Goal: Browse casually

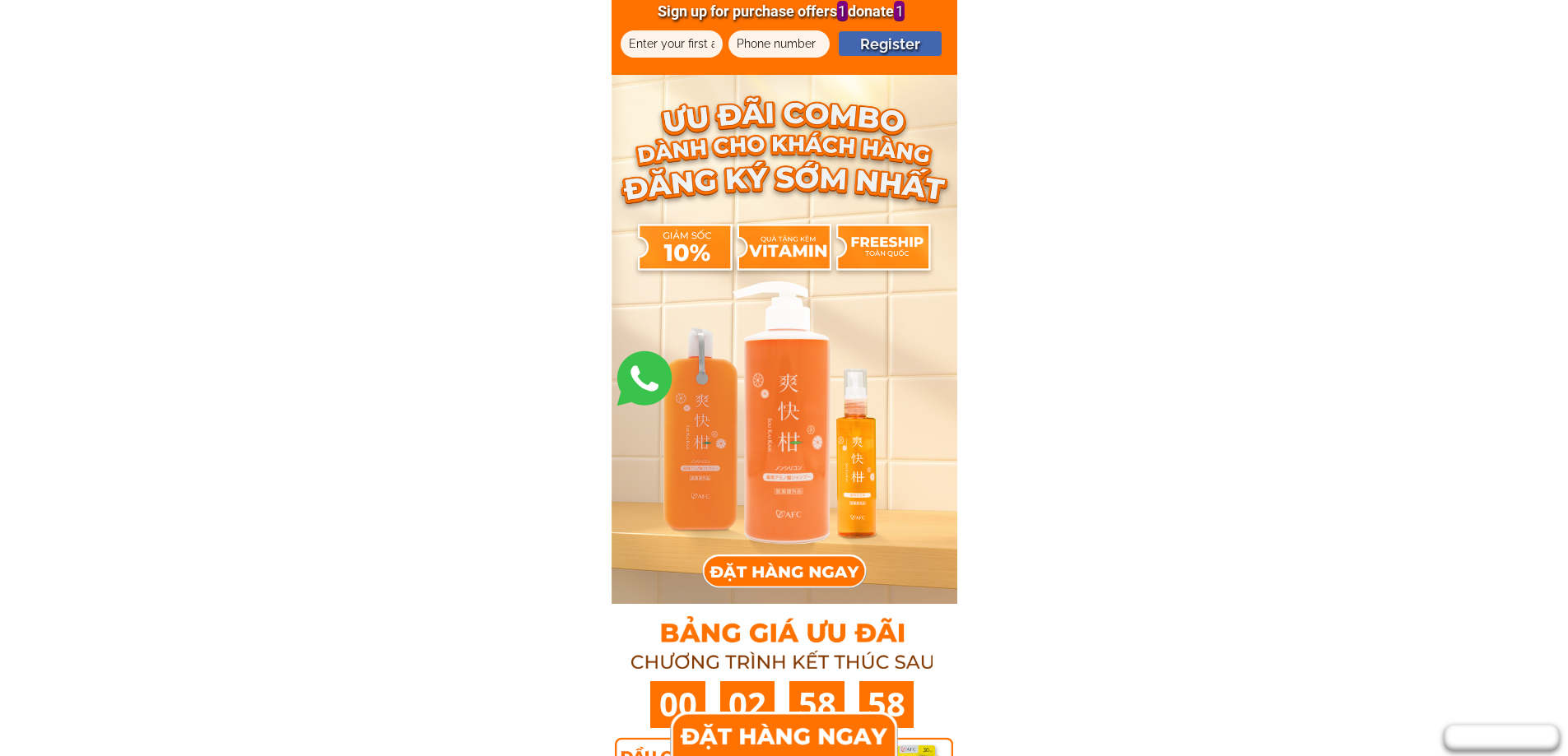
scroll to position [10887, 0]
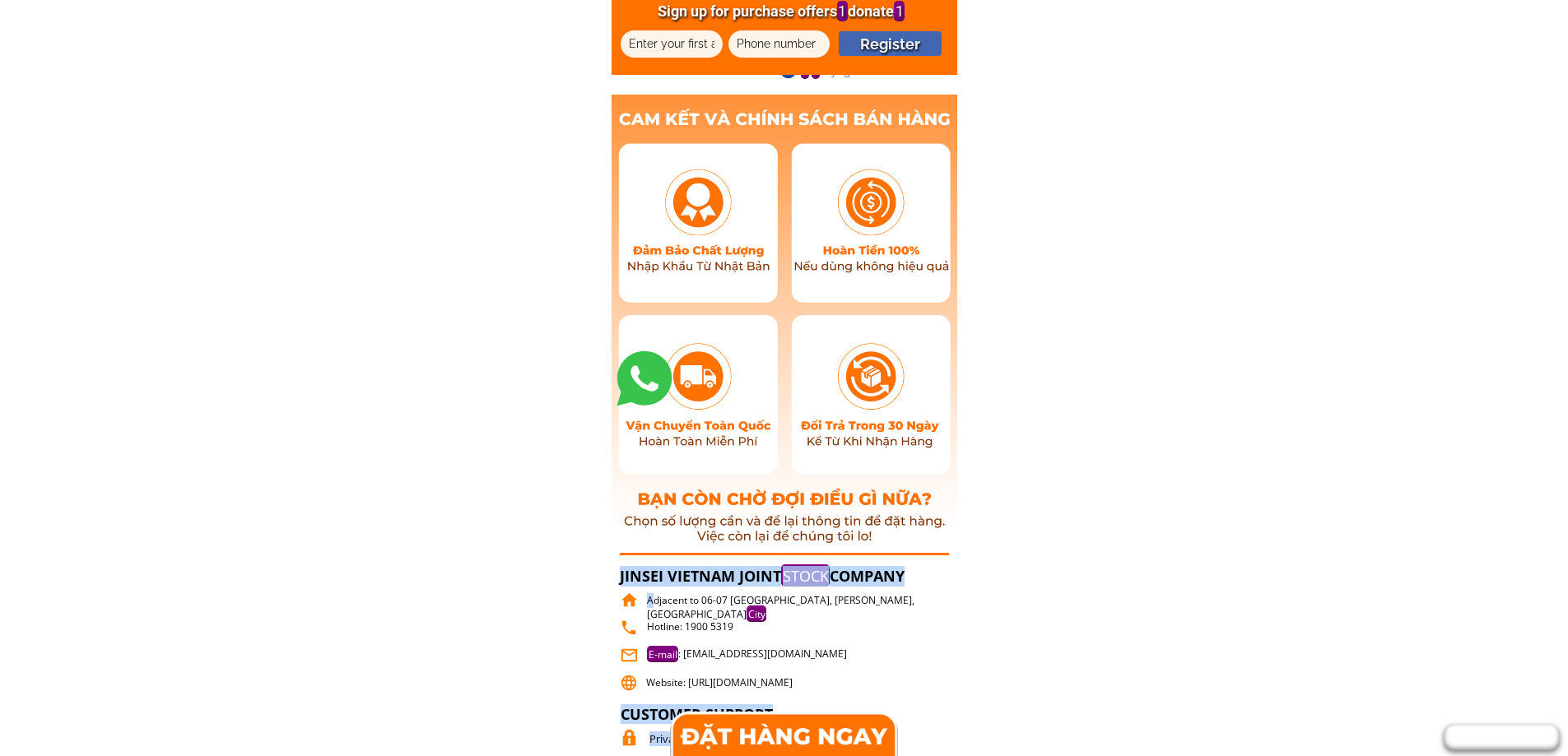
drag, startPoint x: 691, startPoint y: 714, endPoint x: 558, endPoint y: 709, distance: 133.1
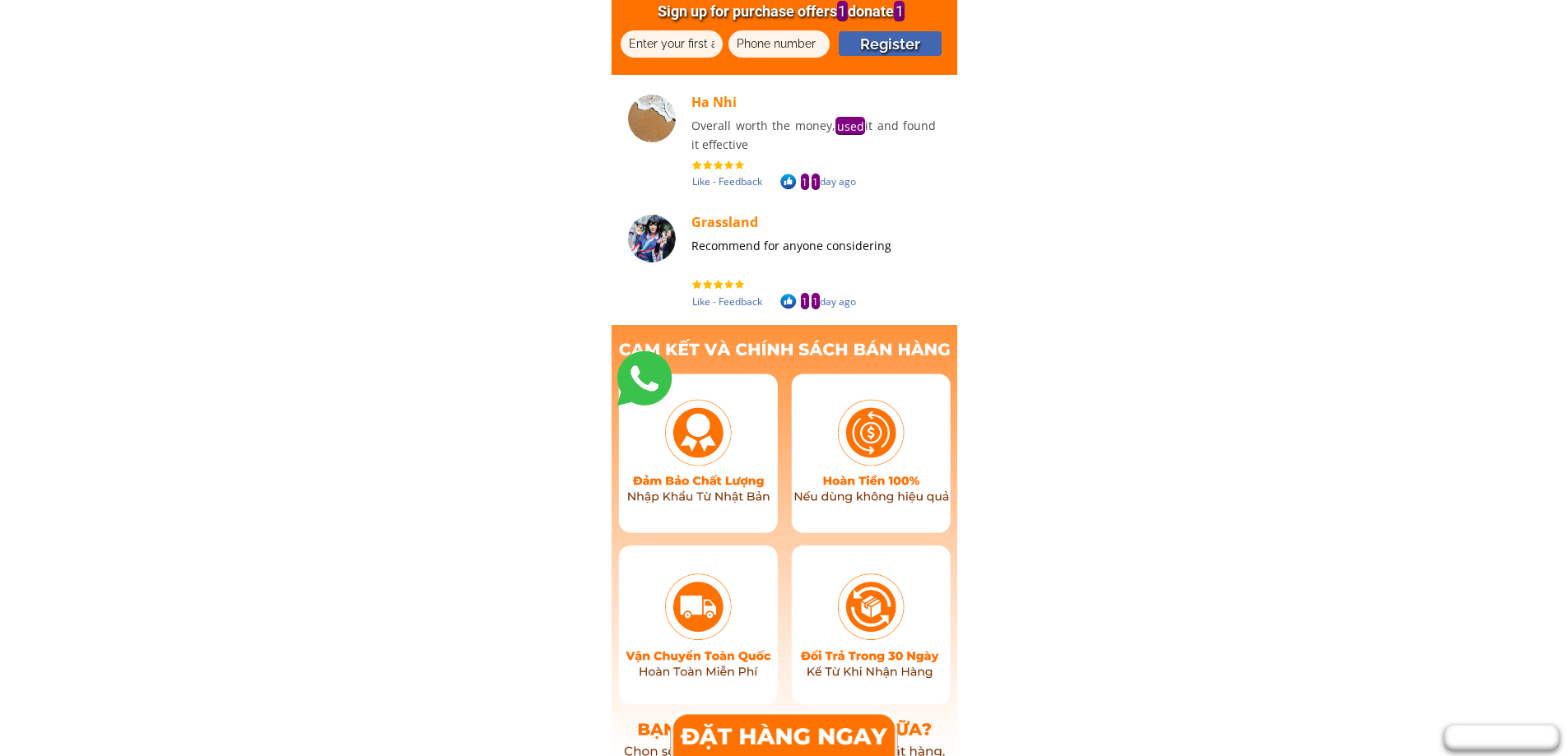
scroll to position [10311, 0]
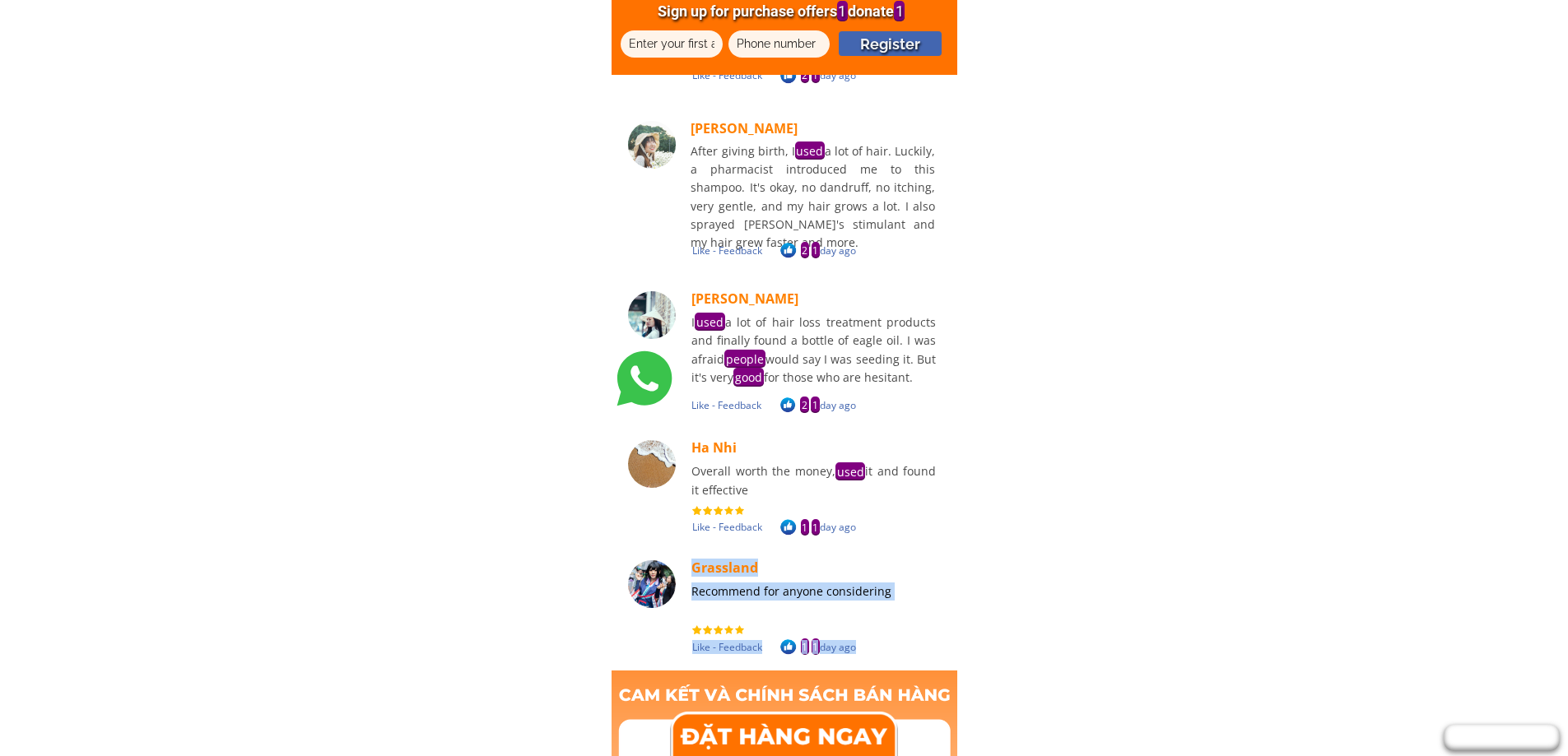
drag, startPoint x: 715, startPoint y: 109, endPoint x: 799, endPoint y: 505, distance: 404.8
click at [799, 505] on div "Recommend for anyone considering Grassland Like - Feedback 1 [DATE] Overall wor…" at bounding box center [784, 339] width 325 height 636
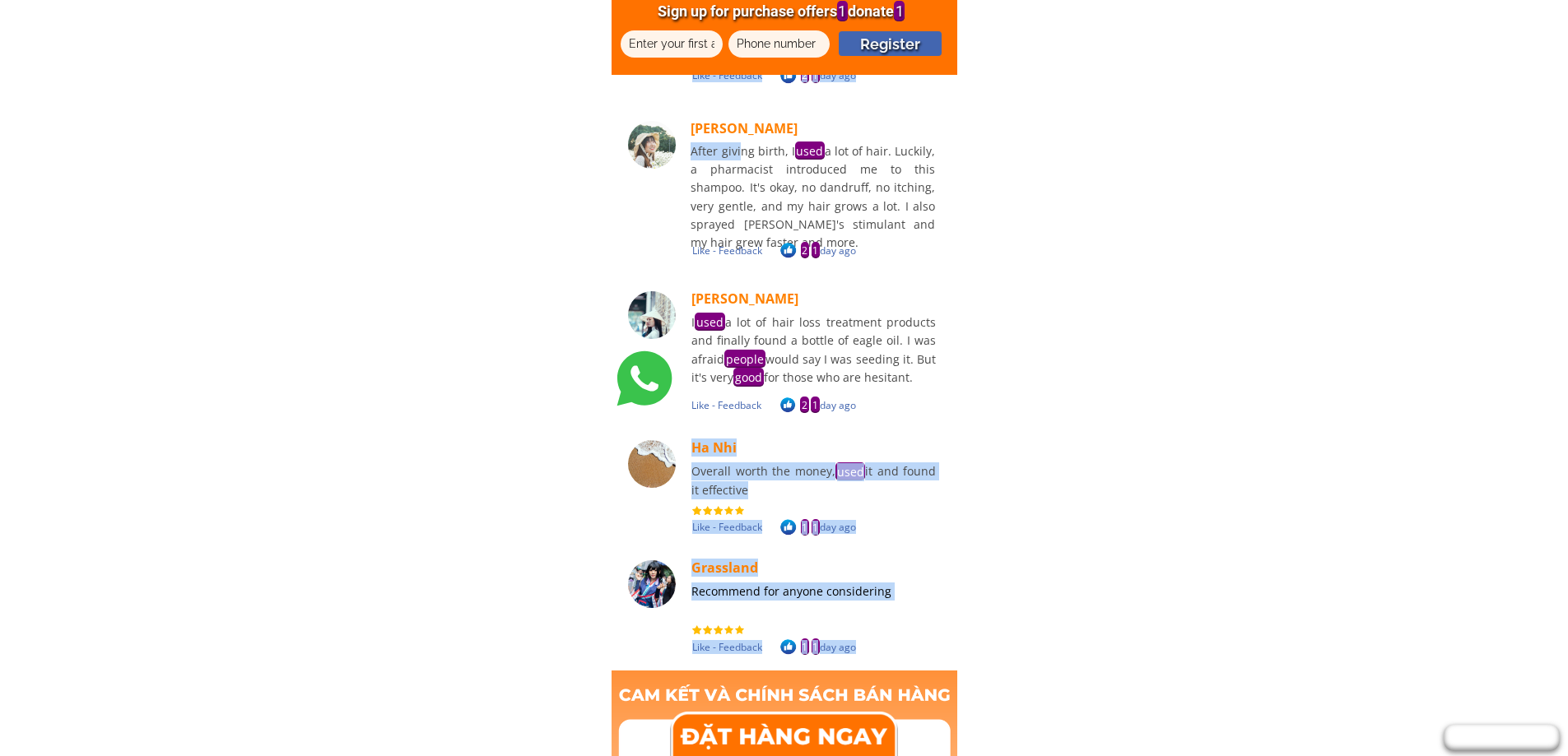
drag, startPoint x: 739, startPoint y: 158, endPoint x: 831, endPoint y: 262, distance: 138.9
click at [831, 262] on div "Recommend for anyone considering Grassland Like - Feedback 1 [DATE] Overall wor…" at bounding box center [784, 339] width 325 height 636
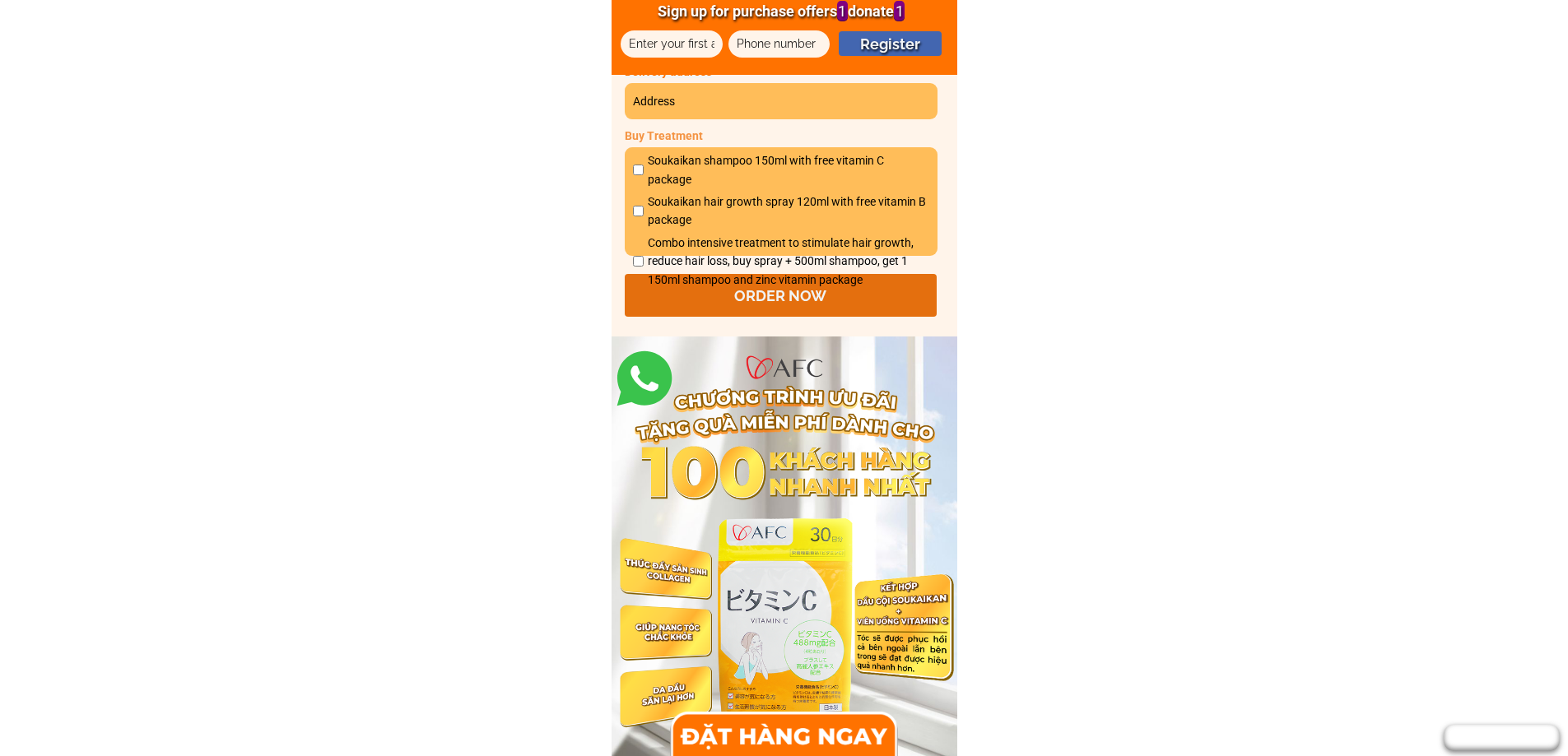
scroll to position [10887, 0]
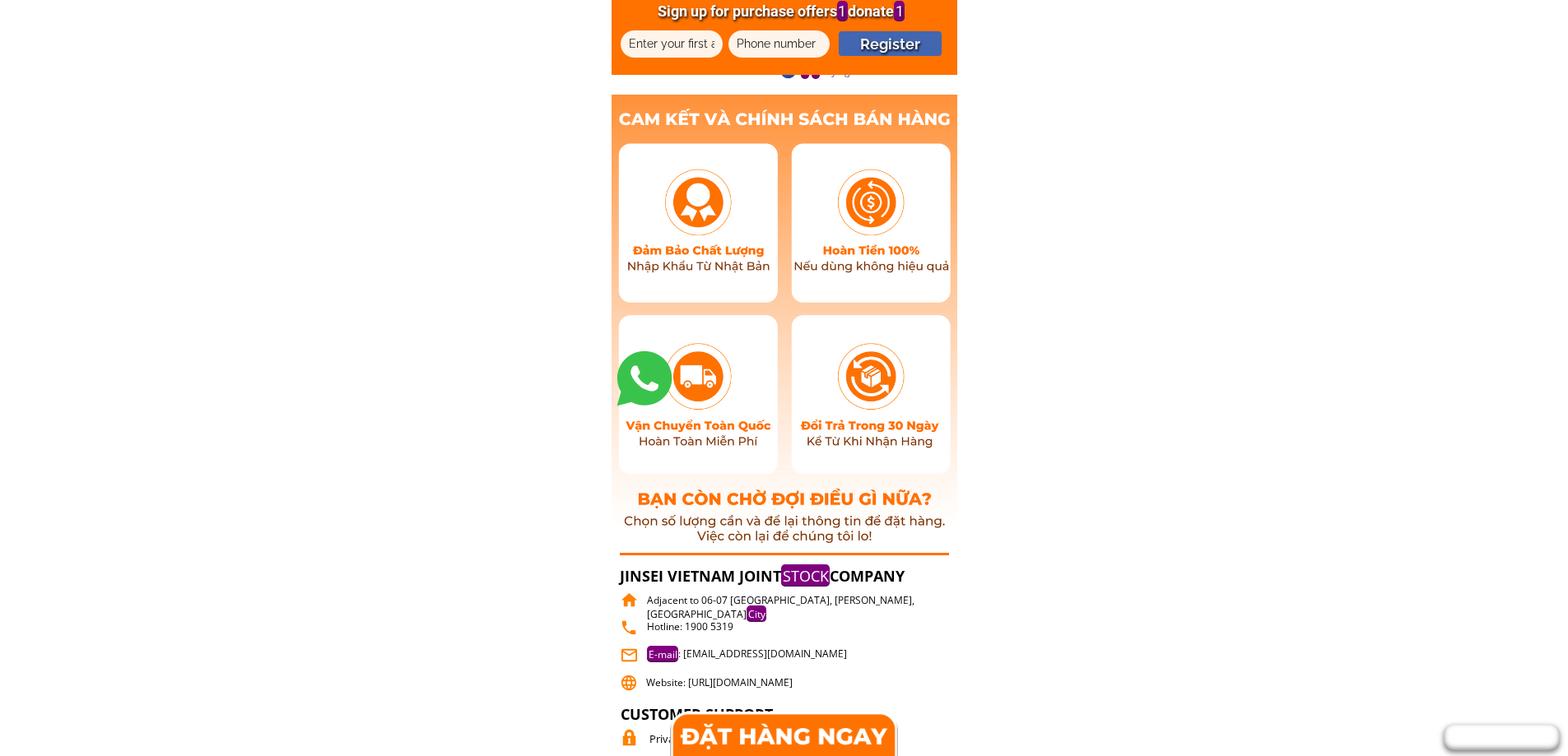
click at [652, 739] on font "Privacy Policy" at bounding box center [683, 739] width 66 height 15
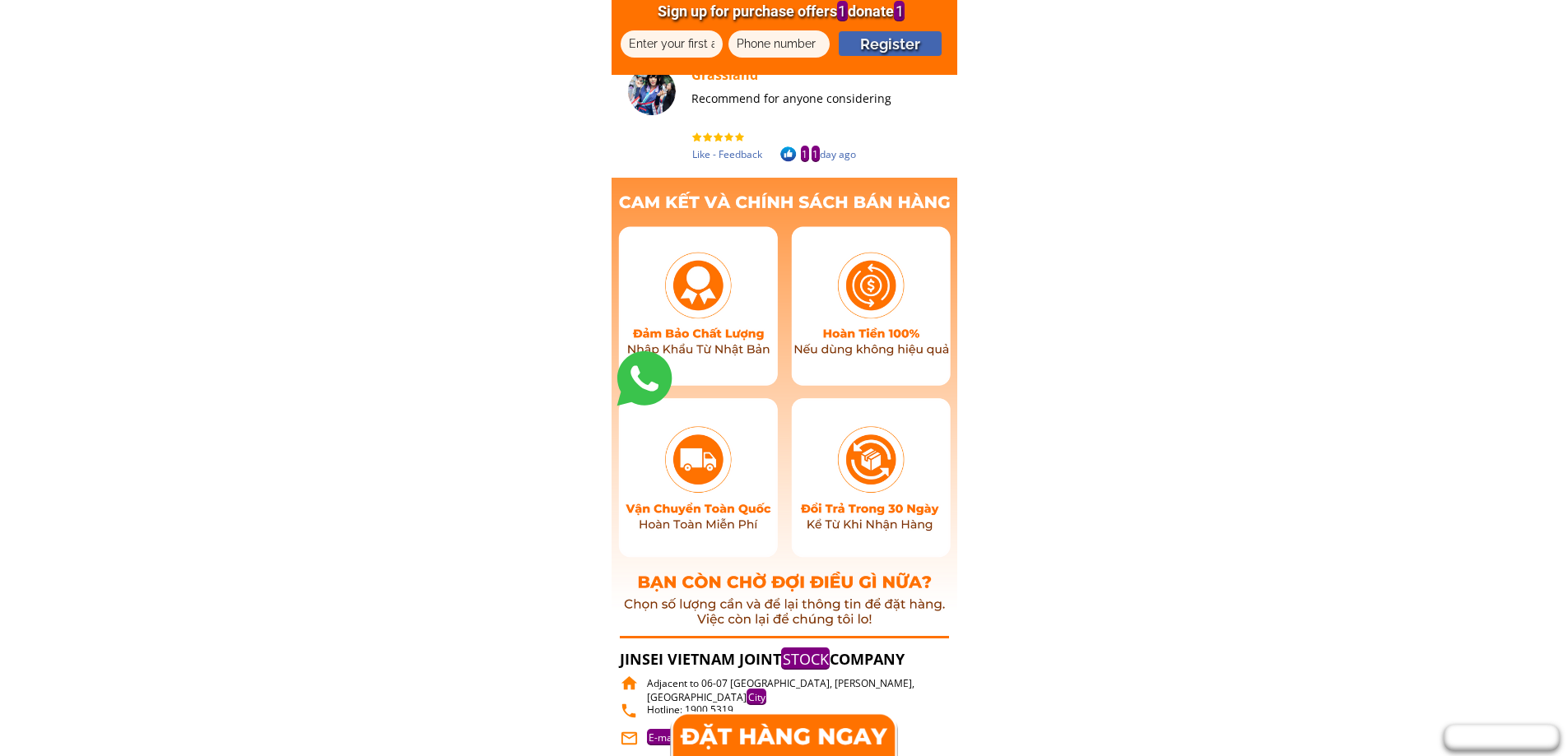
scroll to position [10476, 0]
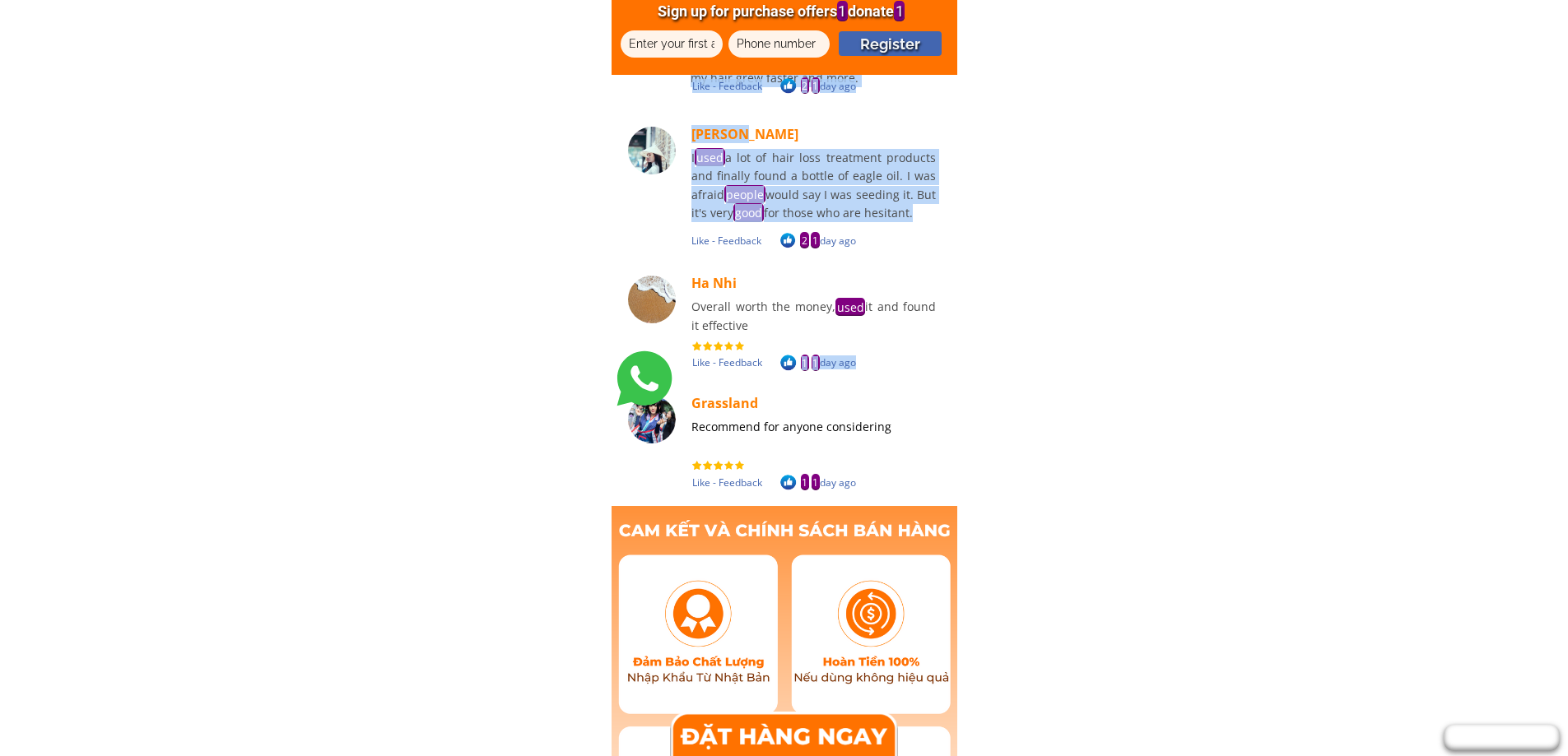
drag, startPoint x: 739, startPoint y: 138, endPoint x: 781, endPoint y: 364, distance: 229.9
click at [781, 364] on div "Recommend for anyone considering Grassland Like - Feedback 1 [DATE] Overall wor…" at bounding box center [784, 175] width 325 height 636
click at [911, 422] on div "Recommend for anyone considering" at bounding box center [813, 427] width 244 height 18
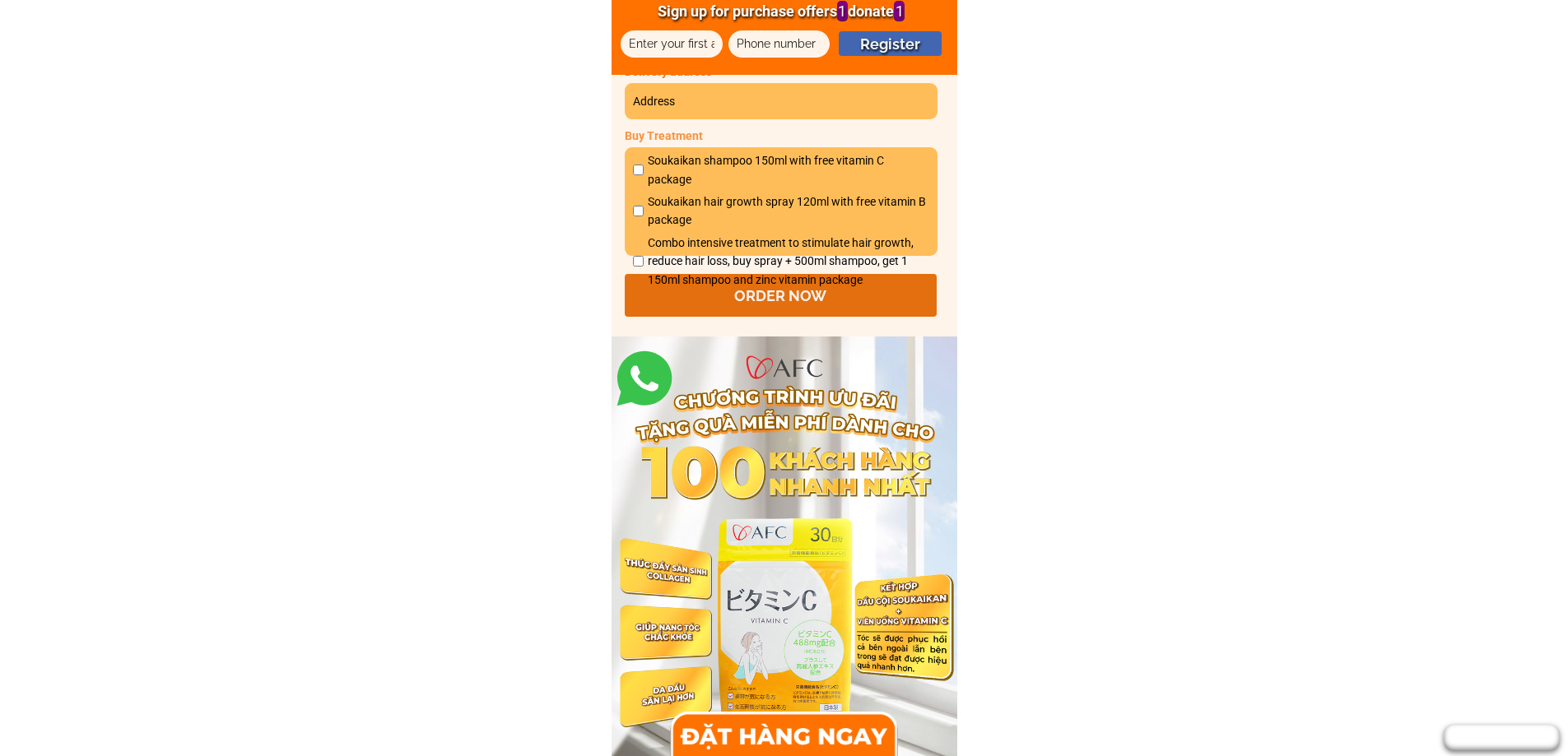
scroll to position [9324, 0]
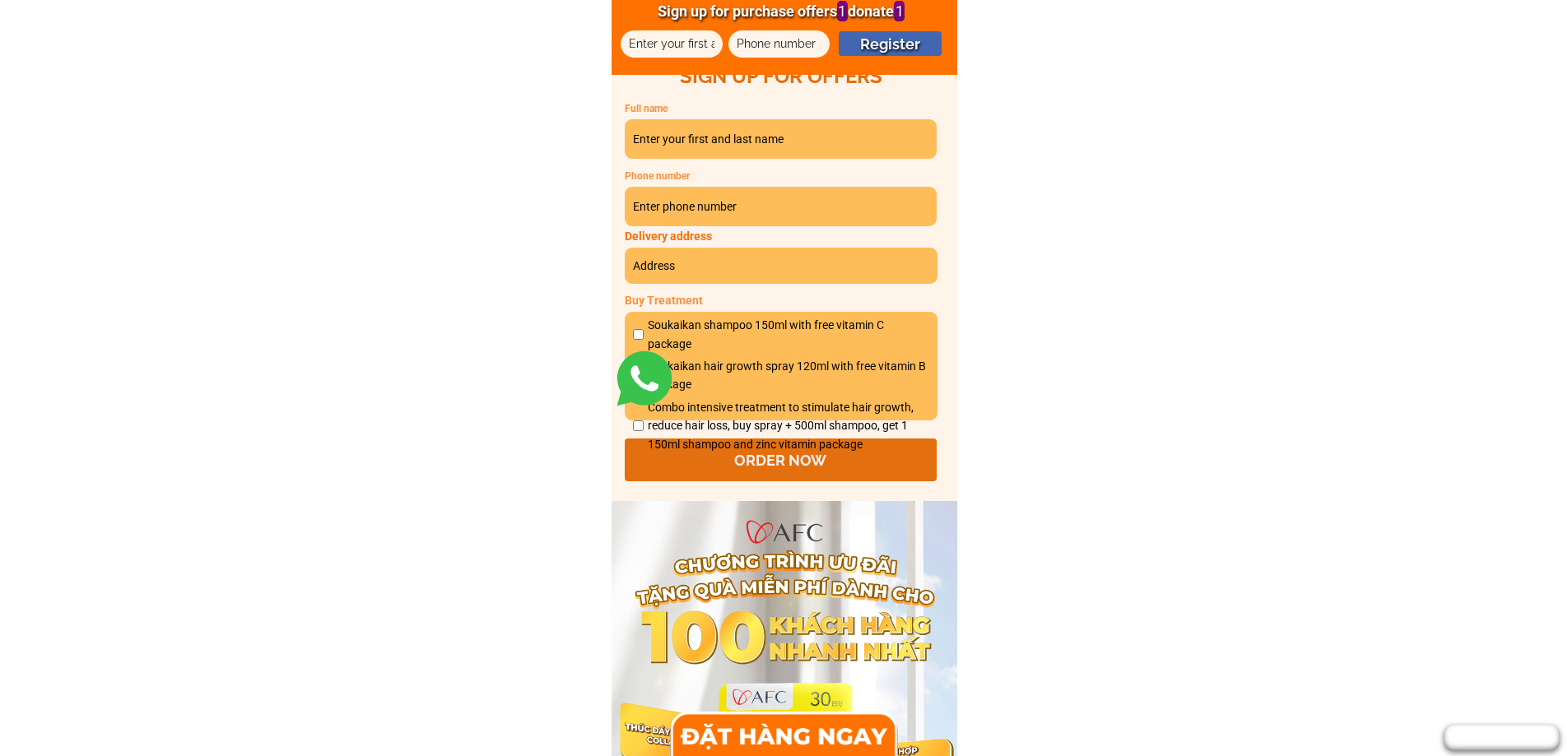
drag, startPoint x: 729, startPoint y: 392, endPoint x: 744, endPoint y: 426, distance: 37.2
click at [744, 426] on div "Soukaikan shampoo 150ml with free vitamin C package Soukaikan hair growth spray…" at bounding box center [781, 387] width 297 height 142
drag, startPoint x: 673, startPoint y: 291, endPoint x: 755, endPoint y: 402, distance: 138.0
click at [755, 402] on div "Soukaikan shampoo 150ml with free vitamin C package Soukaikan hair growth spray…" at bounding box center [781, 366] width 313 height 109
drag, startPoint x: 717, startPoint y: 322, endPoint x: 773, endPoint y: 395, distance: 92.0
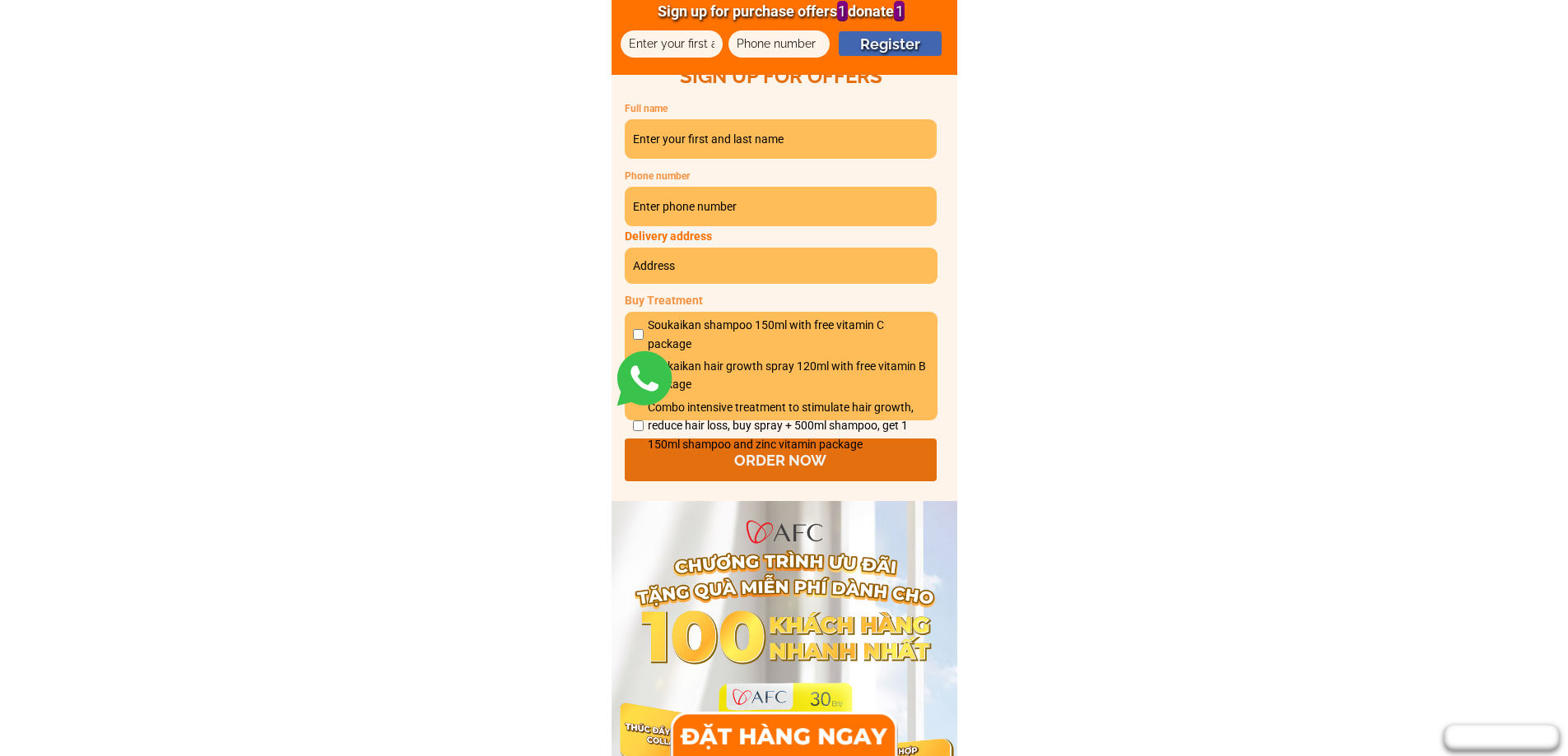
click at [773, 395] on div "Soukaikan shampoo 150ml with free vitamin C package Soukaikan hair growth spray…" at bounding box center [781, 387] width 297 height 142
drag, startPoint x: 630, startPoint y: 205, endPoint x: 749, endPoint y: 205, distance: 119.0
click at [749, 205] on input "tel" at bounding box center [781, 206] width 305 height 40
drag, startPoint x: 742, startPoint y: 334, endPoint x: 1033, endPoint y: 454, distance: 314.8
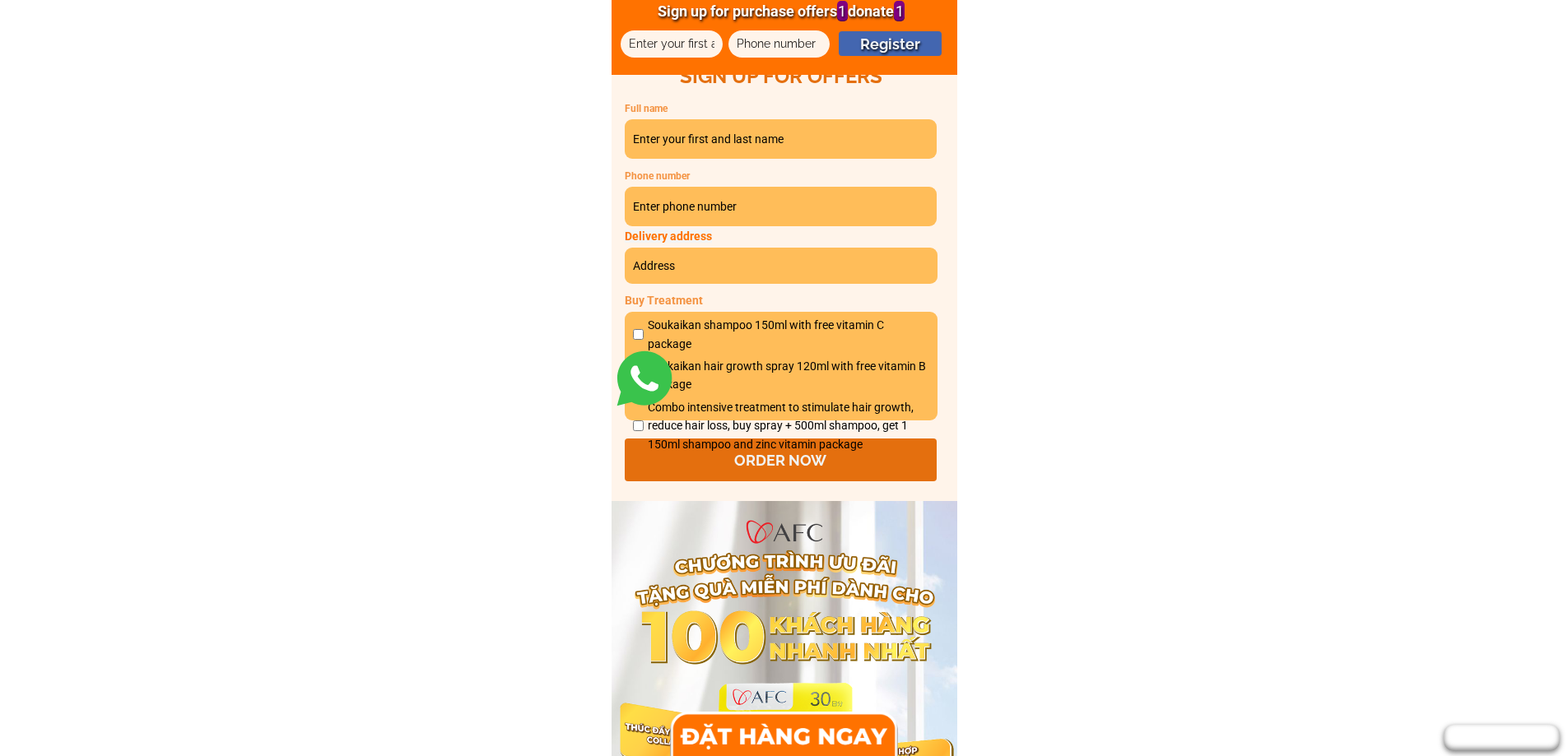
click at [781, 432] on div "Soukaikan shampoo 150ml with free vitamin C package Soukaikan hair growth spray…" at bounding box center [781, 387] width 297 height 142
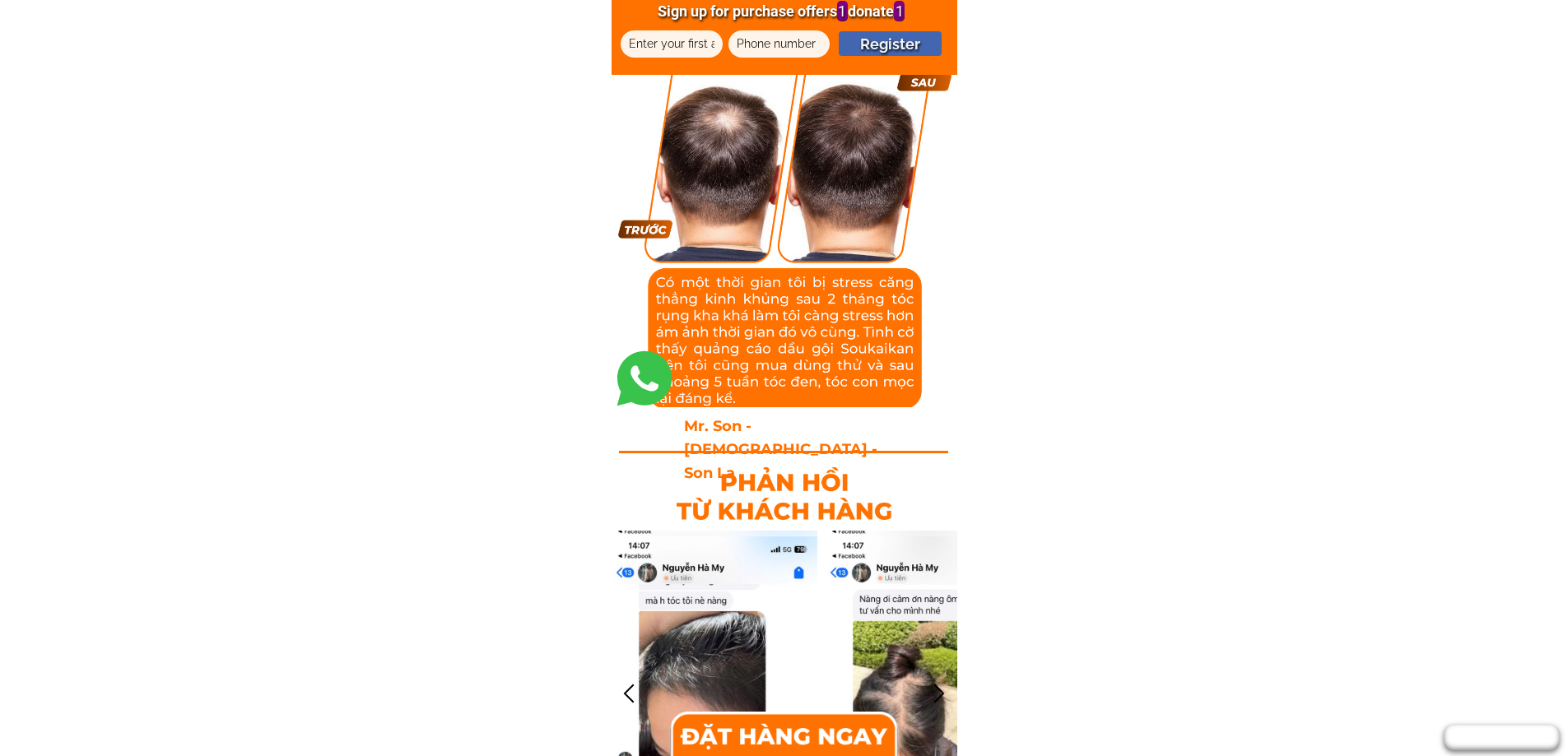
scroll to position [6280, 0]
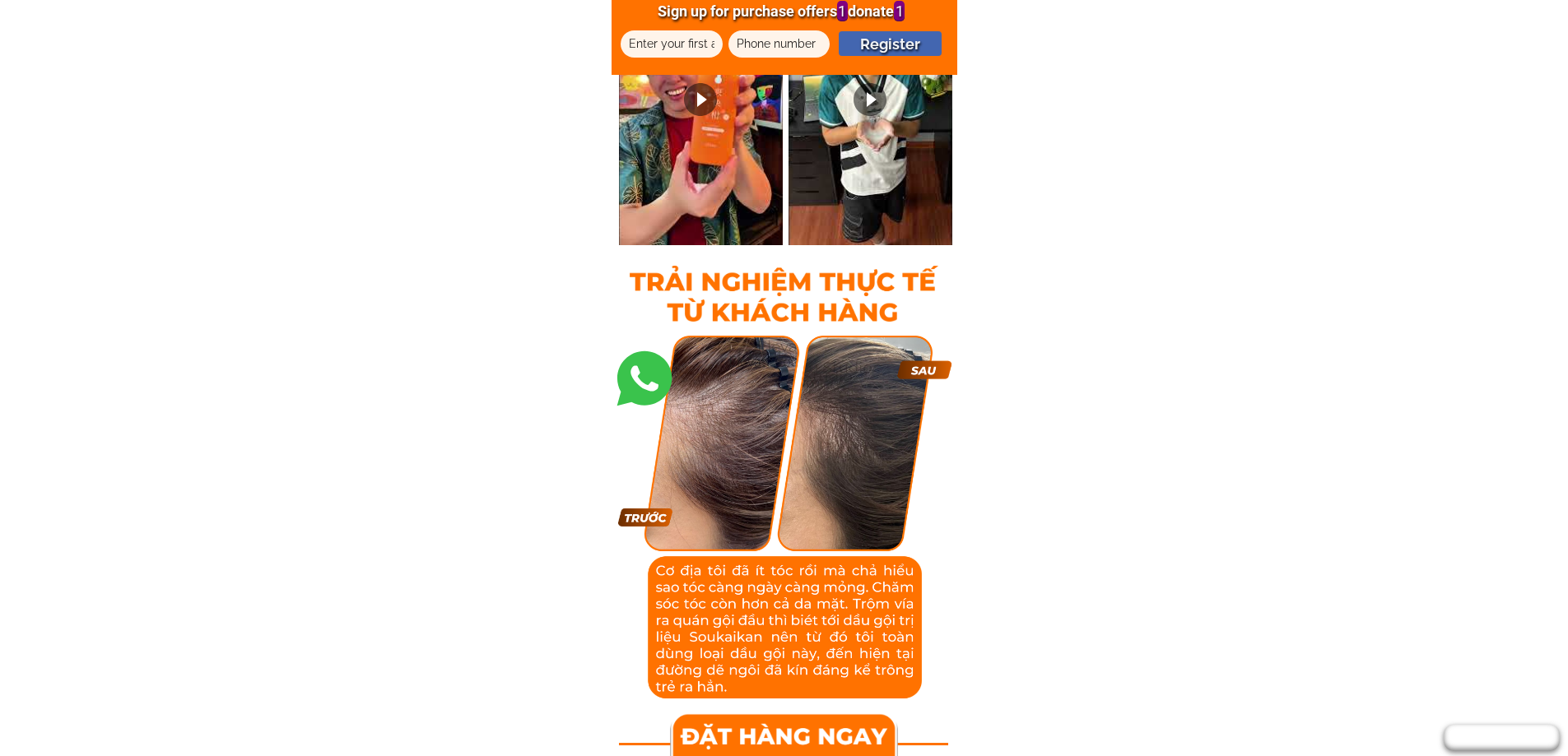
drag, startPoint x: 764, startPoint y: 598, endPoint x: 791, endPoint y: 658, distance: 65.8
click at [791, 658] on div at bounding box center [785, 518] width 333 height 363
